Goal: Use online tool/utility: Utilize a website feature to perform a specific function

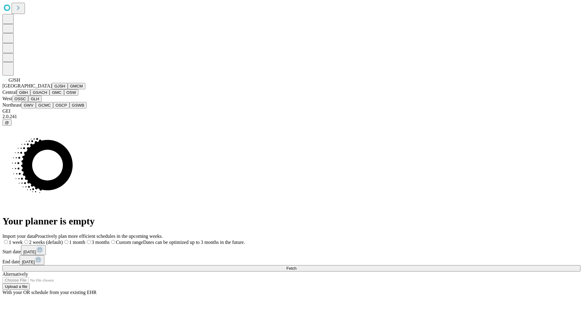
click at [52, 89] on button "GJSH" at bounding box center [60, 86] width 16 height 6
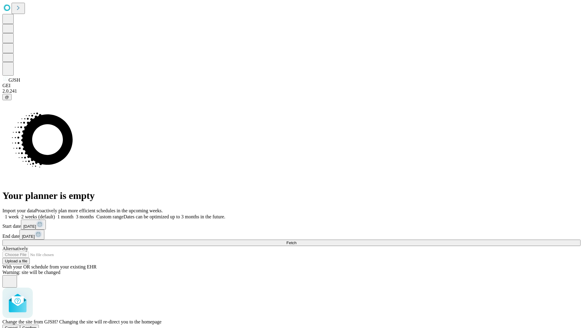
click at [37, 325] on span "Confirm" at bounding box center [29, 327] width 14 height 5
click at [19, 214] on label "1 week" at bounding box center [10, 216] width 16 height 5
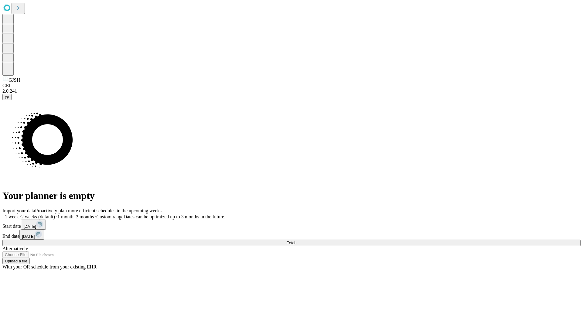
click at [296, 240] on span "Fetch" at bounding box center [291, 242] width 10 height 5
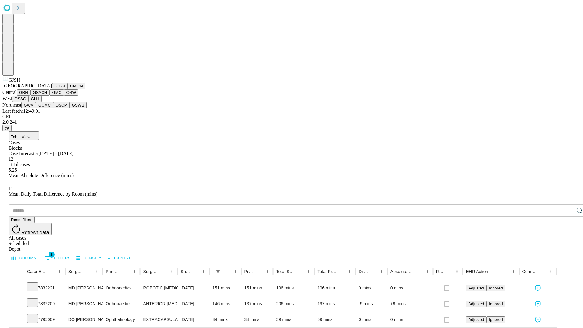
click at [68, 89] on button "GMCM" at bounding box center [77, 86] width 18 height 6
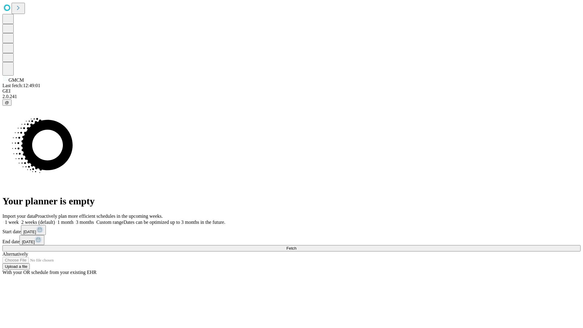
click at [19, 219] on label "1 week" at bounding box center [10, 221] width 16 height 5
click at [296, 246] on span "Fetch" at bounding box center [291, 248] width 10 height 5
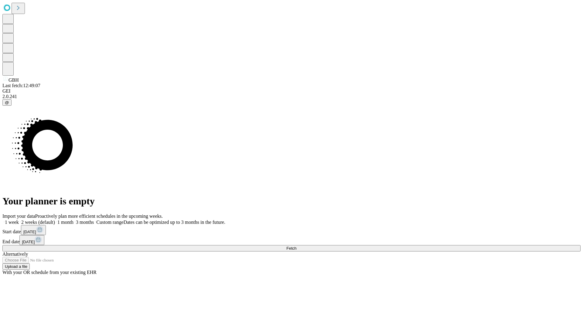
click at [19, 219] on label "1 week" at bounding box center [10, 221] width 16 height 5
click at [296, 246] on span "Fetch" at bounding box center [291, 248] width 10 height 5
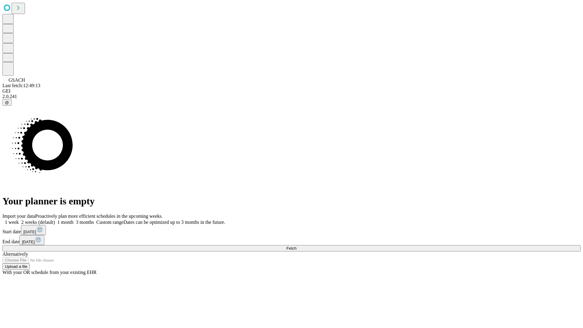
click at [19, 219] on label "1 week" at bounding box center [10, 221] width 16 height 5
click at [296, 246] on span "Fetch" at bounding box center [291, 248] width 10 height 5
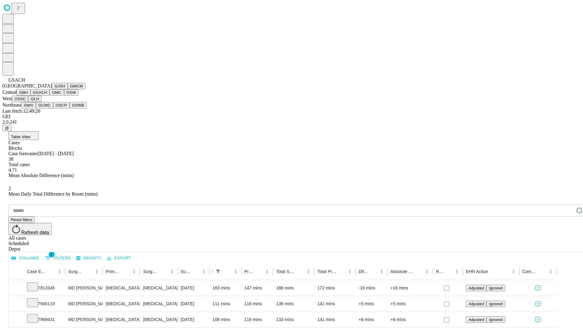
click at [49, 96] on button "GMC" at bounding box center [56, 92] width 14 height 6
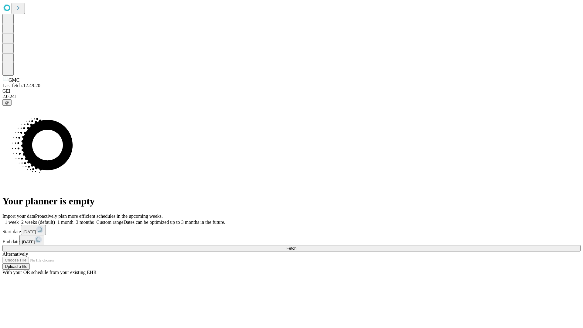
click at [19, 219] on label "1 week" at bounding box center [10, 221] width 16 height 5
click at [296, 246] on span "Fetch" at bounding box center [291, 248] width 10 height 5
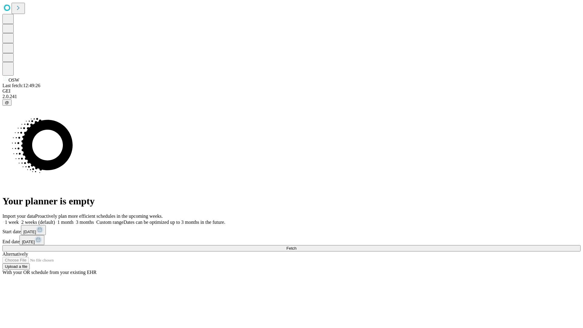
click at [296, 246] on span "Fetch" at bounding box center [291, 248] width 10 height 5
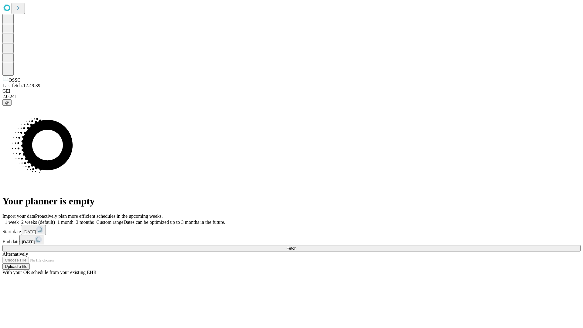
click at [19, 219] on label "1 week" at bounding box center [10, 221] width 16 height 5
click at [296, 246] on span "Fetch" at bounding box center [291, 248] width 10 height 5
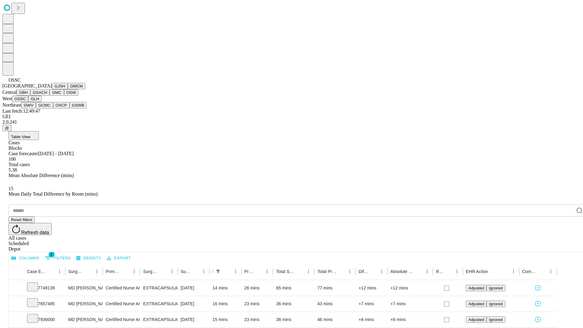
click at [41, 102] on button "GLH" at bounding box center [34, 99] width 13 height 6
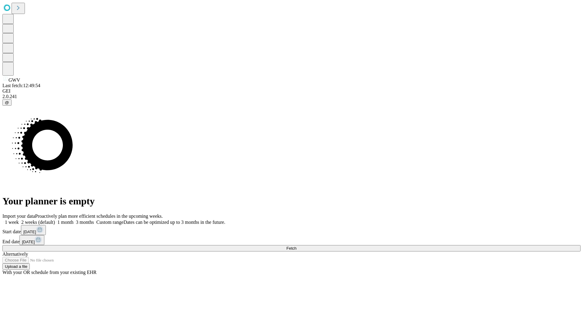
click at [296, 246] on span "Fetch" at bounding box center [291, 248] width 10 height 5
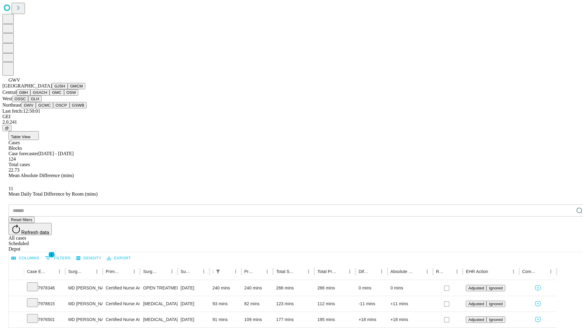
click at [47, 108] on button "GCMC" at bounding box center [44, 105] width 17 height 6
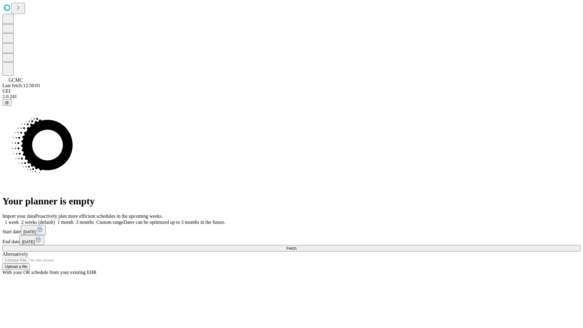
click at [19, 219] on label "1 week" at bounding box center [10, 221] width 16 height 5
click at [296, 246] on span "Fetch" at bounding box center [291, 248] width 10 height 5
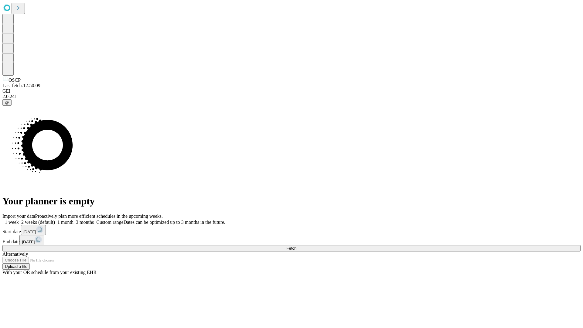
click at [19, 219] on label "1 week" at bounding box center [10, 221] width 16 height 5
click at [296, 246] on span "Fetch" at bounding box center [291, 248] width 10 height 5
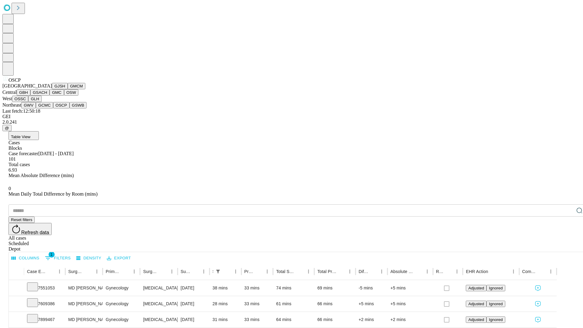
click at [69, 108] on button "GSWB" at bounding box center [77, 105] width 17 height 6
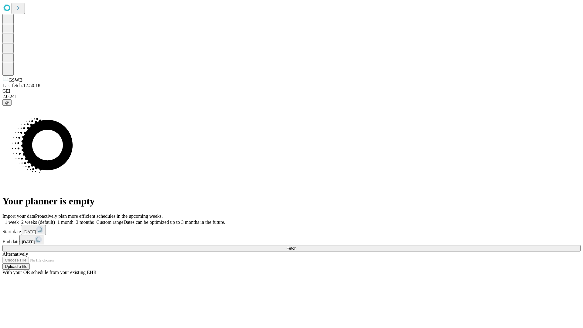
click at [296, 246] on span "Fetch" at bounding box center [291, 248] width 10 height 5
